Goal: Information Seeking & Learning: Learn about a topic

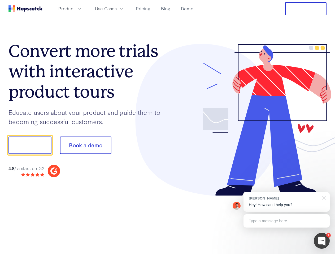
click at [167, 127] on div at bounding box center [246, 120] width 159 height 152
click at [75, 8] on span "Product" at bounding box center [66, 8] width 16 height 7
click at [117, 8] on span "Use Cases" at bounding box center [106, 8] width 22 height 7
click at [305, 9] on button "Free Trial" at bounding box center [305, 8] width 41 height 13
click at [30, 145] on button "Show me!" at bounding box center [29, 145] width 43 height 17
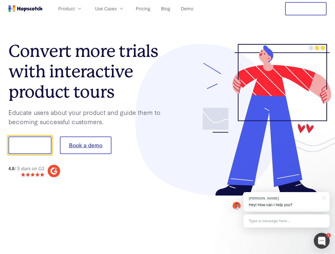
click at [85, 145] on button "Book a demo" at bounding box center [85, 145] width 51 height 17
click at [321, 241] on div at bounding box center [321, 241] width 16 height 16
click at [286, 202] on div "[PERSON_NAME] Hey! How can I help you?" at bounding box center [286, 202] width 86 height 20
click at [323, 254] on div "1 [PERSON_NAME] Hey! How can I help you? Type a message here... Free live chat …" at bounding box center [167, 254] width 335 height 0
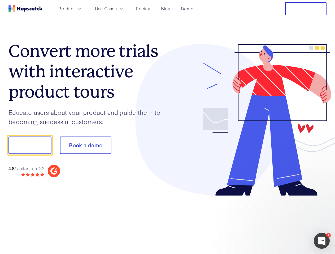
click at [286, 221] on div at bounding box center [279, 144] width 99 height 177
